Goal: Task Accomplishment & Management: Manage account settings

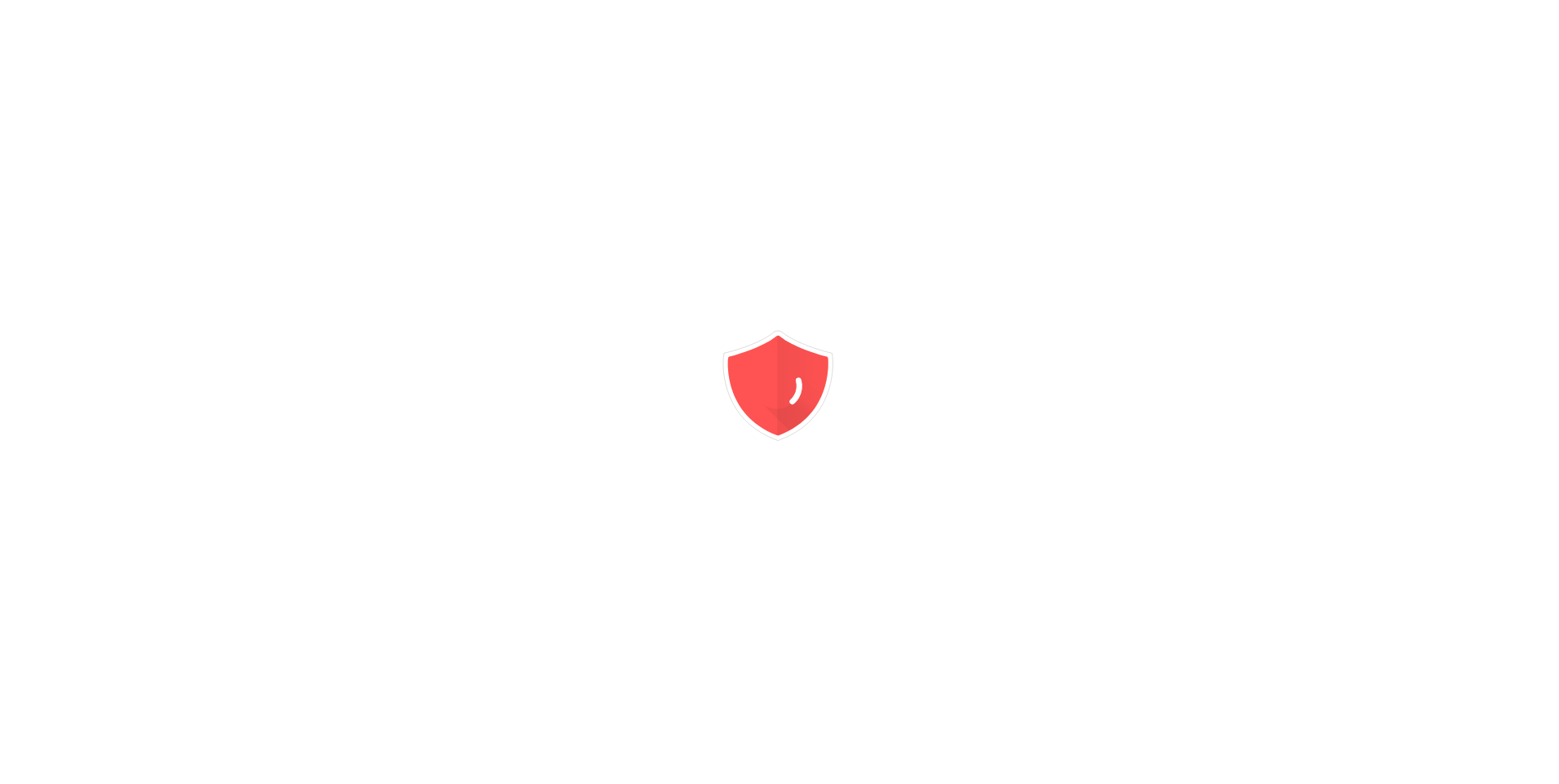
drag, startPoint x: 1395, startPoint y: 284, endPoint x: 1449, endPoint y: 268, distance: 56.3
click at [1449, 268] on div at bounding box center [779, 392] width 1559 height 784
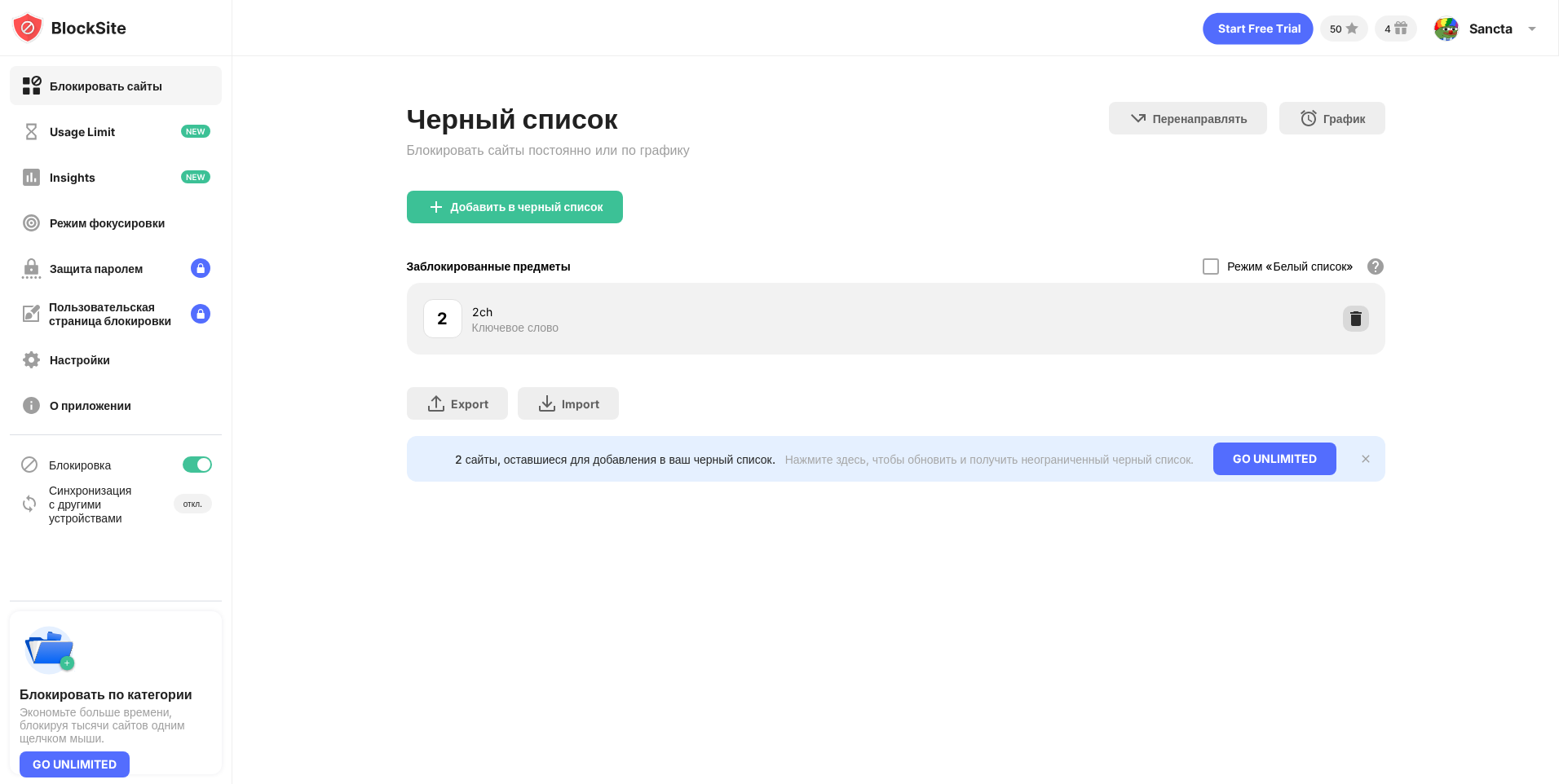
click at [1354, 328] on div at bounding box center [1356, 319] width 26 height 26
